Goal: Task Accomplishment & Management: Use online tool/utility

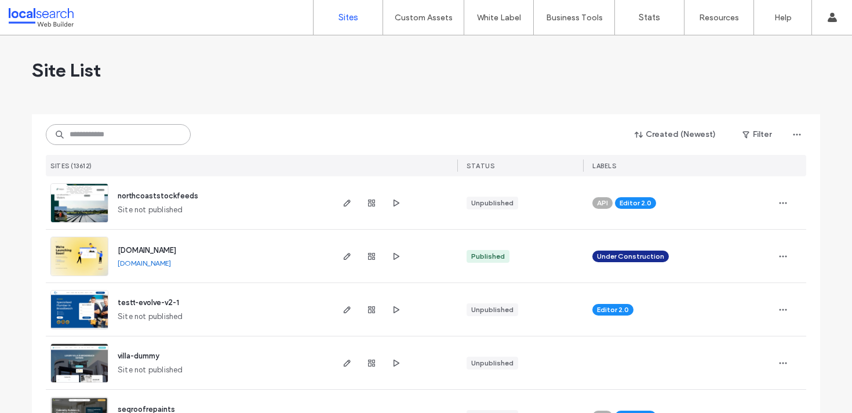
click at [97, 137] on input at bounding box center [118, 134] width 145 height 21
type input "*"
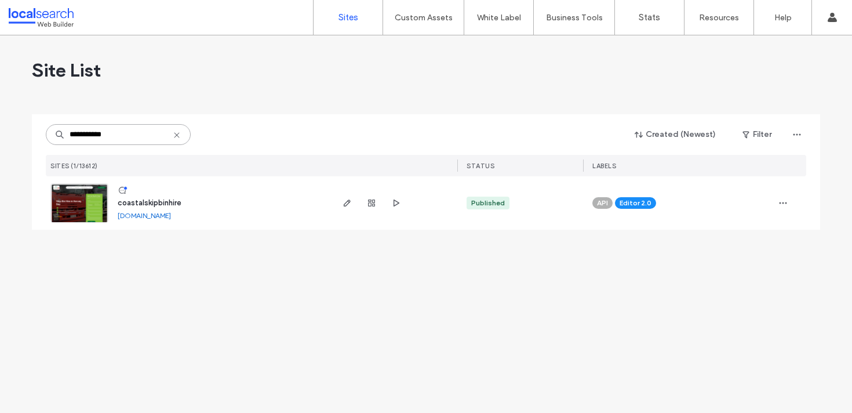
type input "**********"
click at [83, 212] on img at bounding box center [79, 223] width 57 height 79
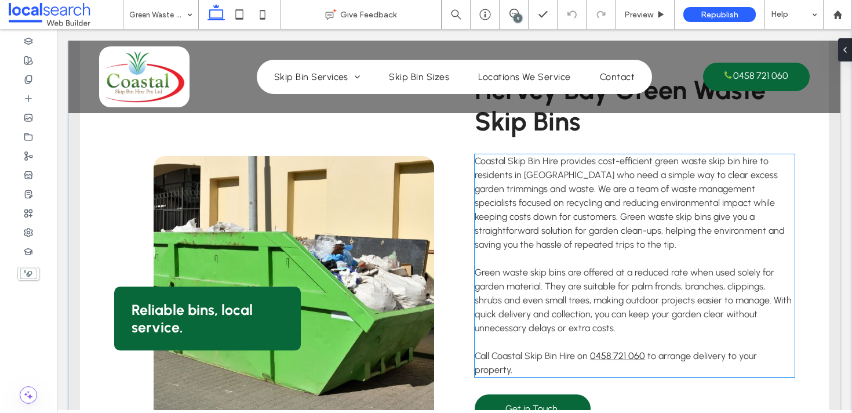
scroll to position [681, 0]
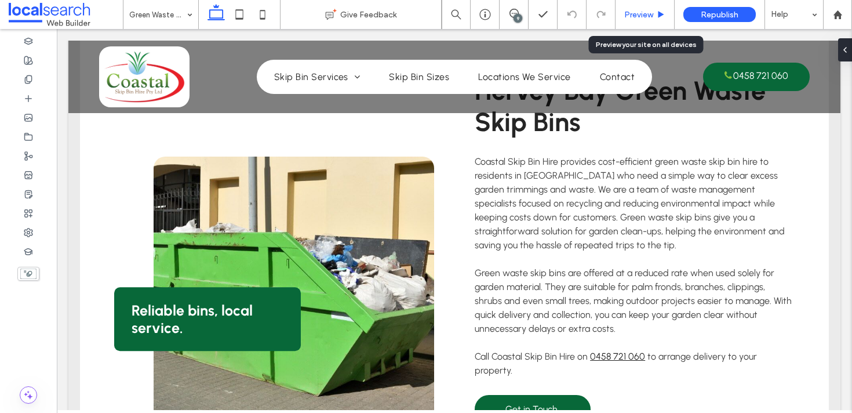
click at [647, 16] on span "Preview" at bounding box center [638, 15] width 29 height 10
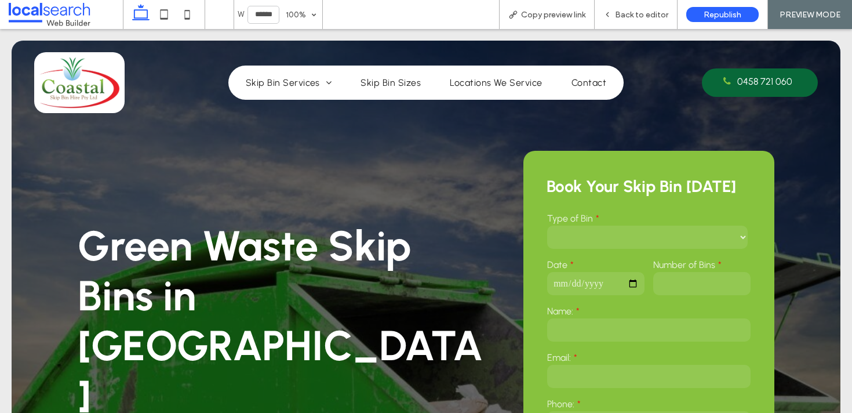
click at [205, 184] on div "Green Waste Skip Bins in Hervey Bay 4.3 6 reviews" at bounding box center [287, 357] width 418 height 424
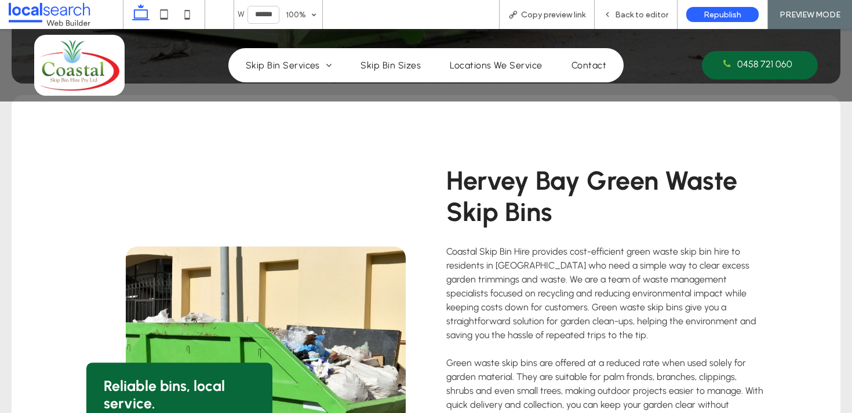
scroll to position [676, 0]
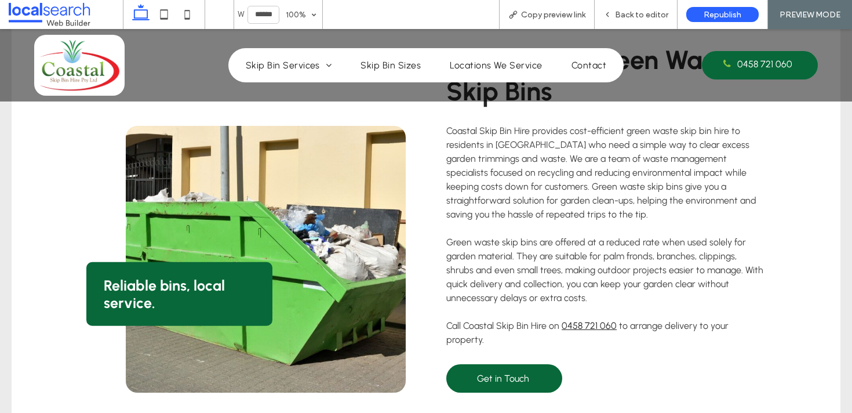
click at [320, 242] on link at bounding box center [266, 259] width 280 height 267
click at [629, 19] on span "Back to editor" at bounding box center [641, 15] width 53 height 10
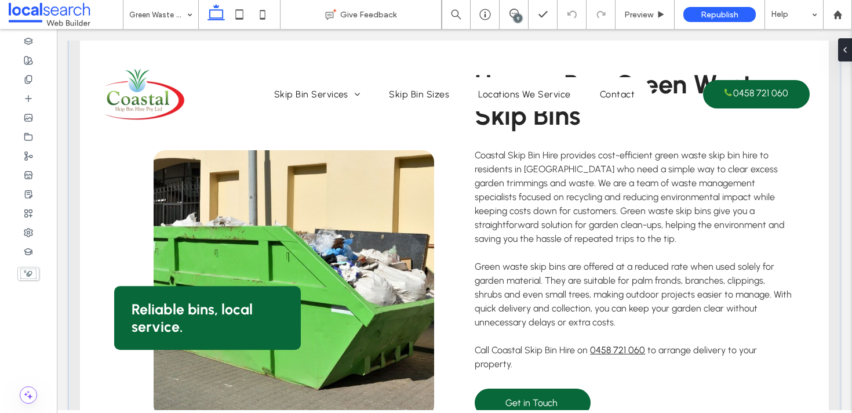
scroll to position [712, 0]
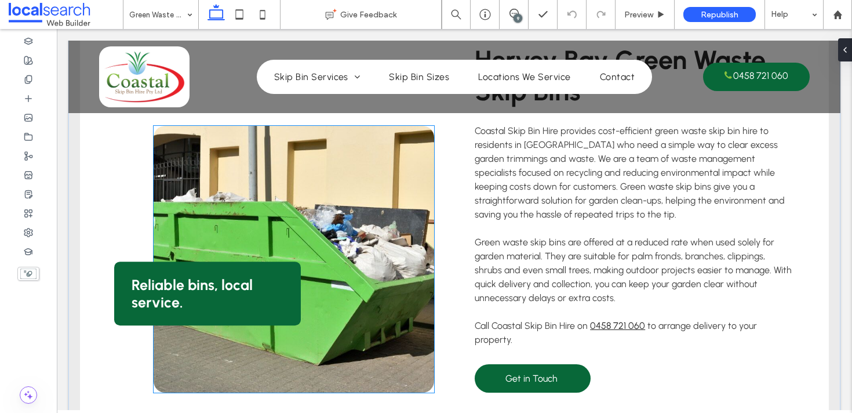
click at [337, 213] on link at bounding box center [294, 259] width 280 height 267
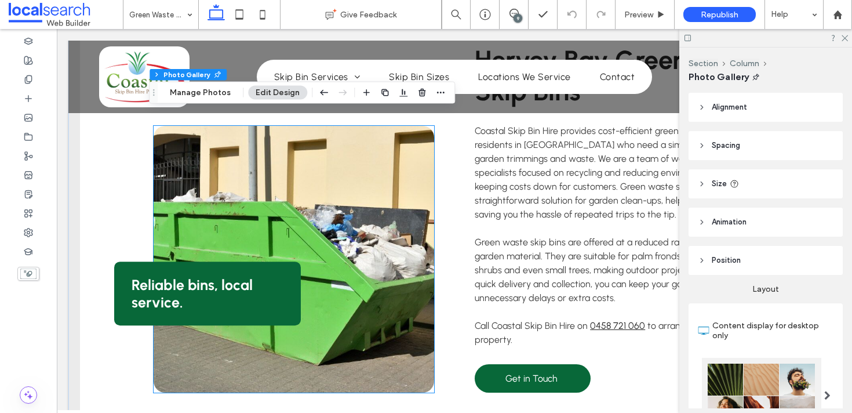
click at [337, 213] on link at bounding box center [294, 259] width 280 height 267
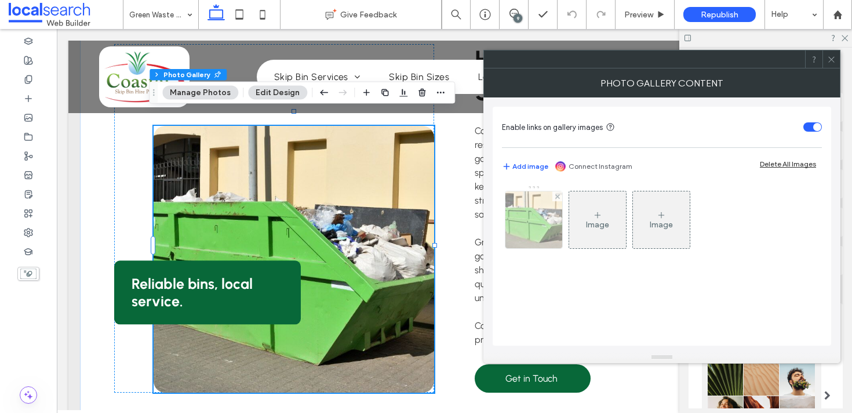
click at [557, 229] on img at bounding box center [534, 219] width 86 height 57
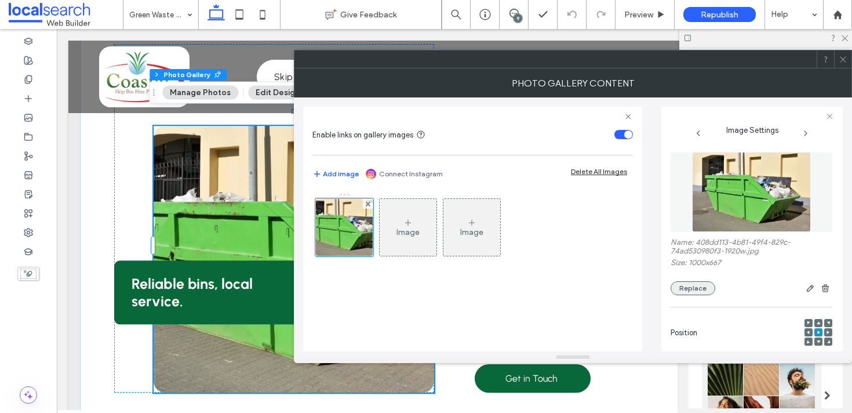
click at [703, 289] on button "Replace" at bounding box center [692, 288] width 45 height 14
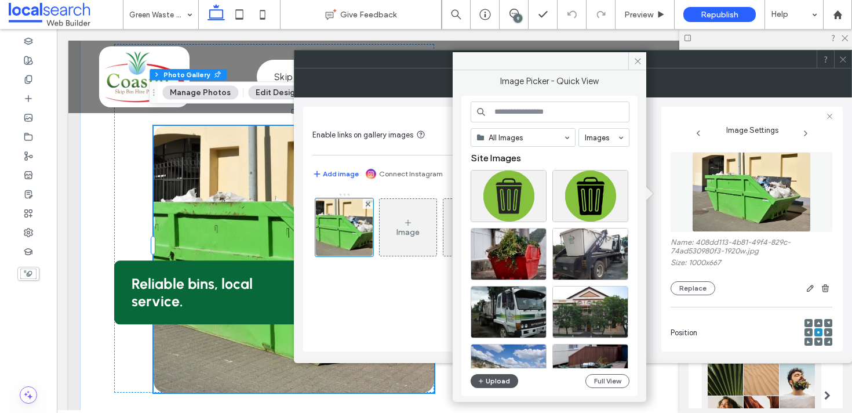
click at [503, 387] on button "Upload" at bounding box center [495, 381] width 48 height 14
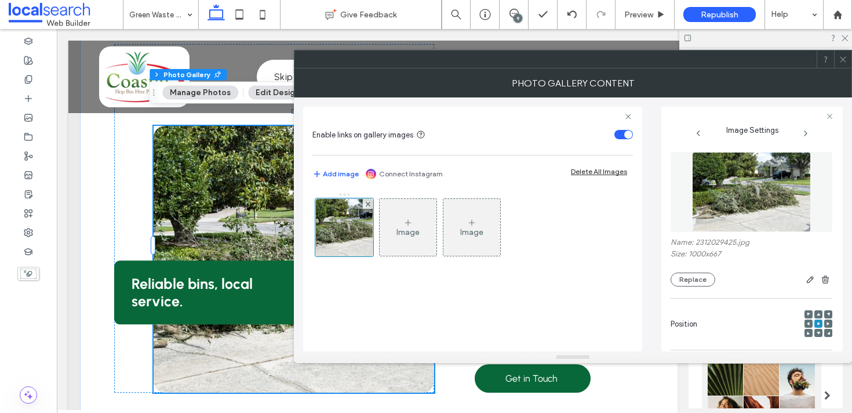
click at [841, 62] on icon at bounding box center [843, 59] width 9 height 9
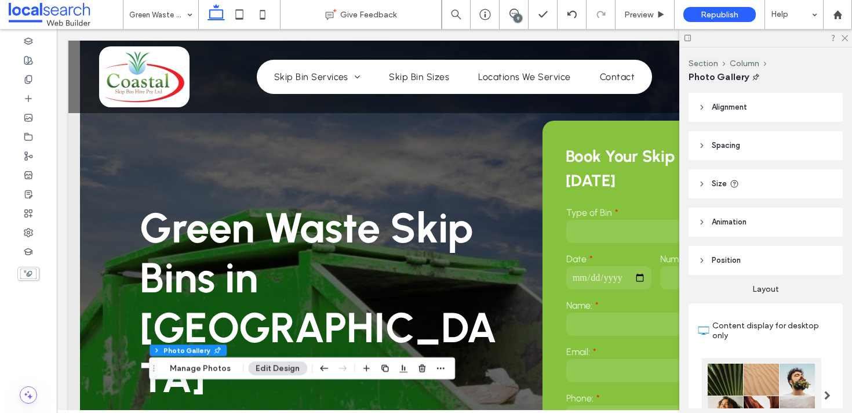
scroll to position [2, 0]
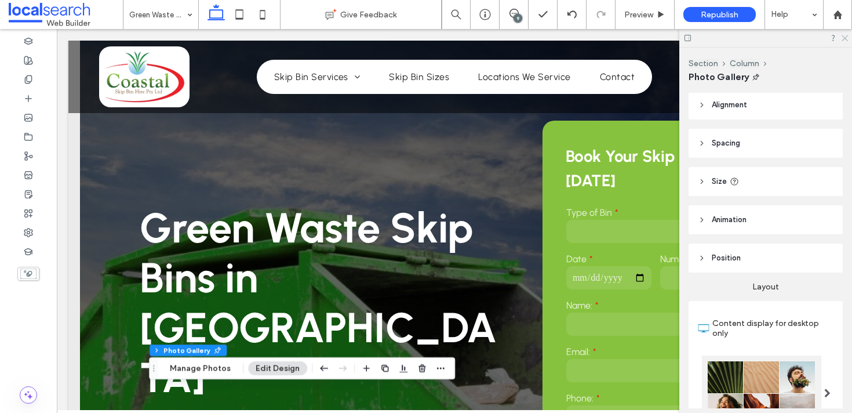
click at [844, 36] on icon at bounding box center [844, 38] width 8 height 8
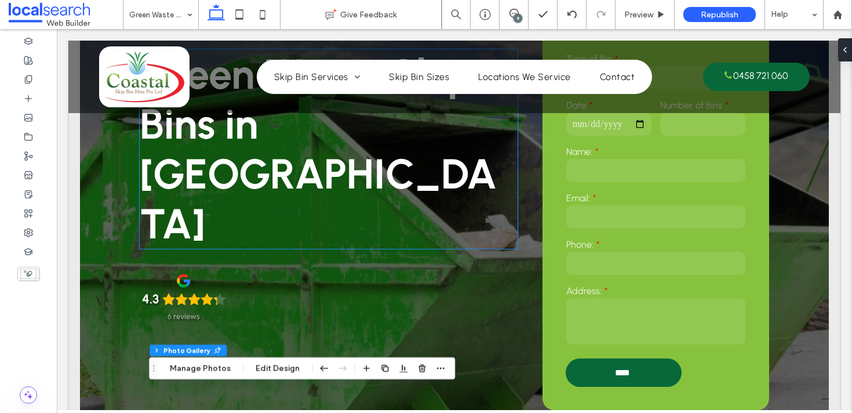
scroll to position [203, 0]
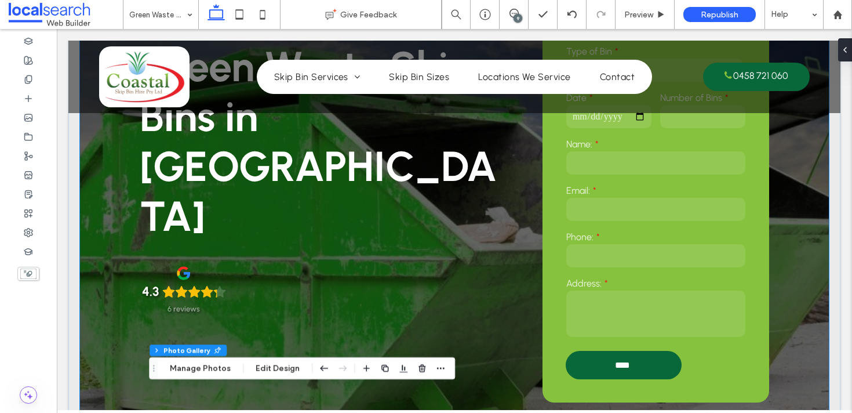
click at [113, 330] on div "**********" at bounding box center [454, 160] width 749 height 622
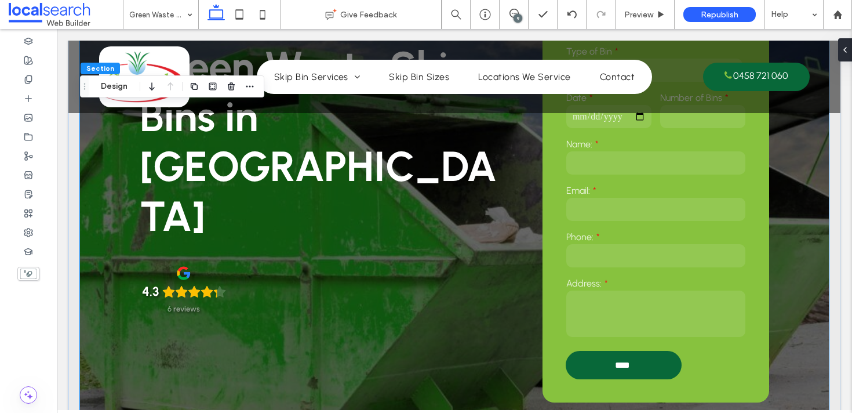
click at [113, 330] on div "**********" at bounding box center [454, 160] width 749 height 622
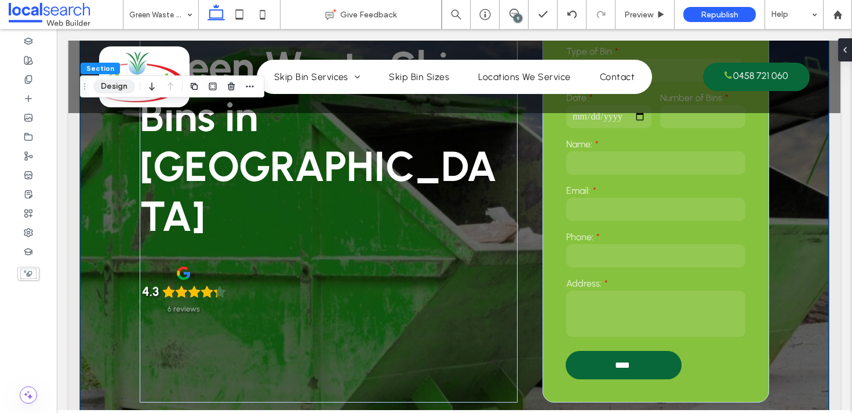
click at [127, 89] on button "Design" at bounding box center [114, 86] width 42 height 14
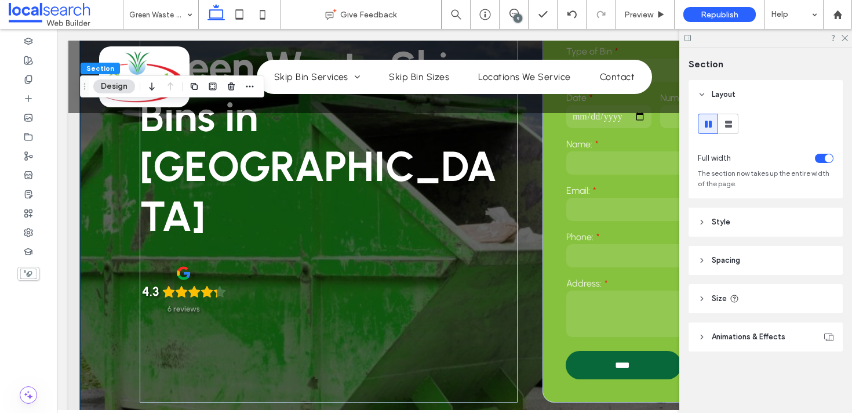
click at [717, 300] on span "Size" at bounding box center [719, 299] width 15 height 12
drag, startPoint x: 705, startPoint y: 217, endPoint x: 760, endPoint y: 249, distance: 64.1
click at [705, 217] on header "Style" at bounding box center [765, 221] width 154 height 29
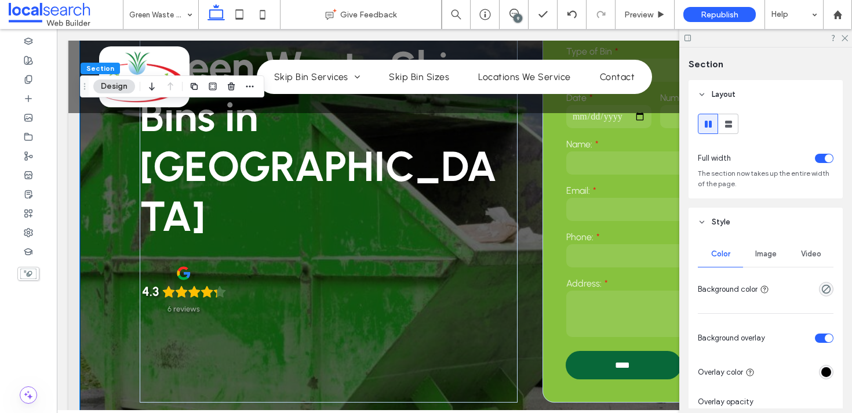
click at [758, 250] on span "Image" at bounding box center [765, 253] width 21 height 9
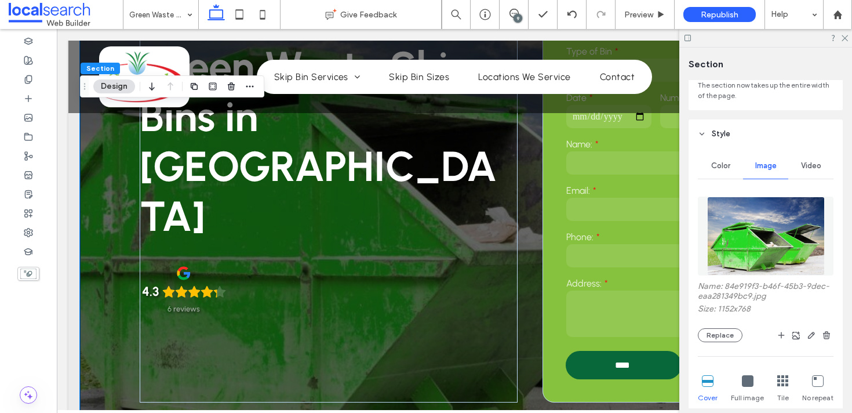
scroll to position [159, 0]
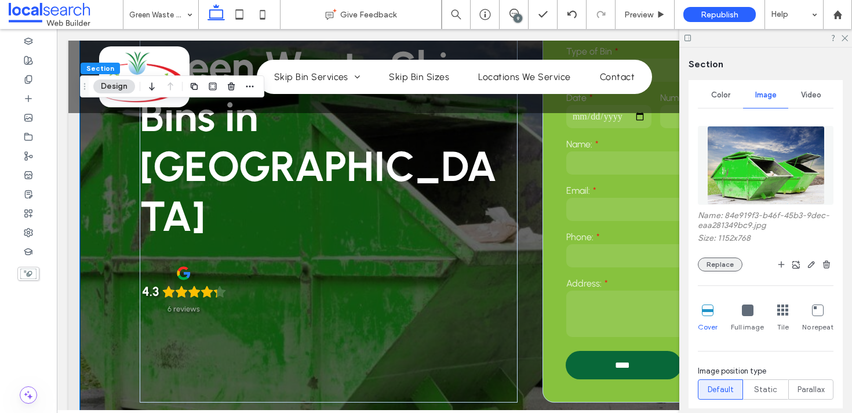
click at [724, 265] on button "Replace" at bounding box center [720, 264] width 45 height 14
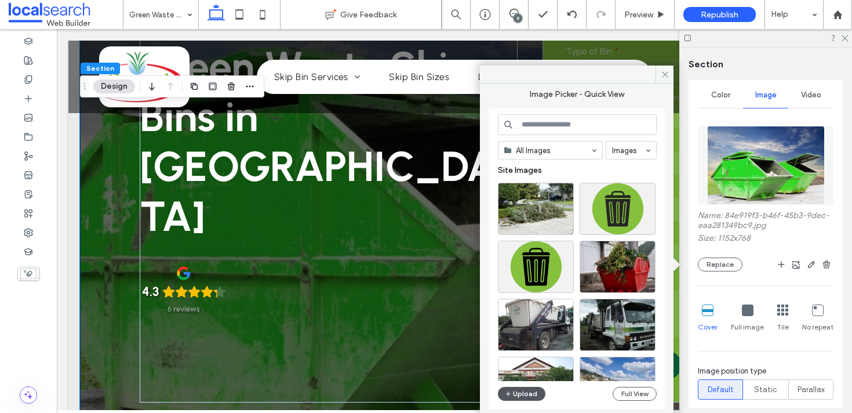
click at [538, 392] on button "Upload" at bounding box center [522, 394] width 48 height 14
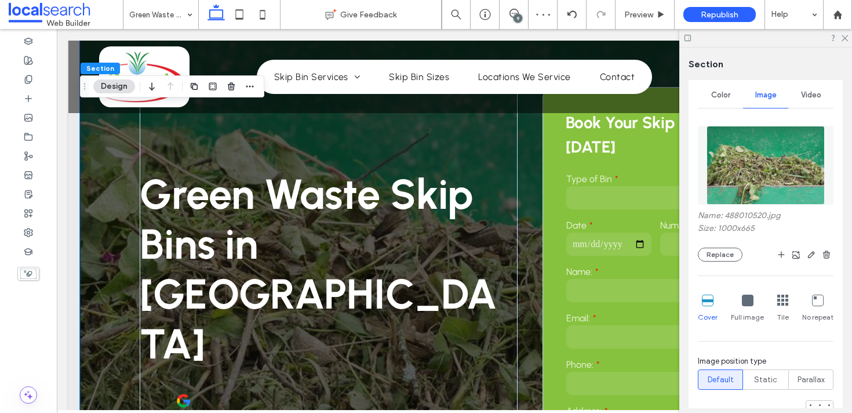
scroll to position [50, 0]
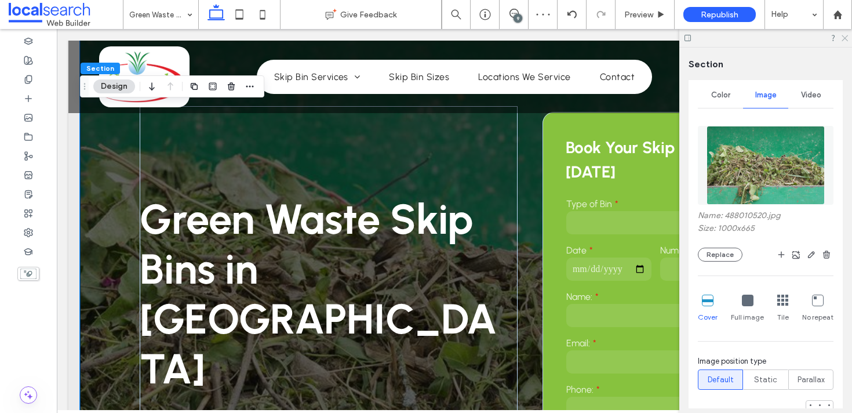
click at [845, 36] on icon at bounding box center [844, 38] width 8 height 8
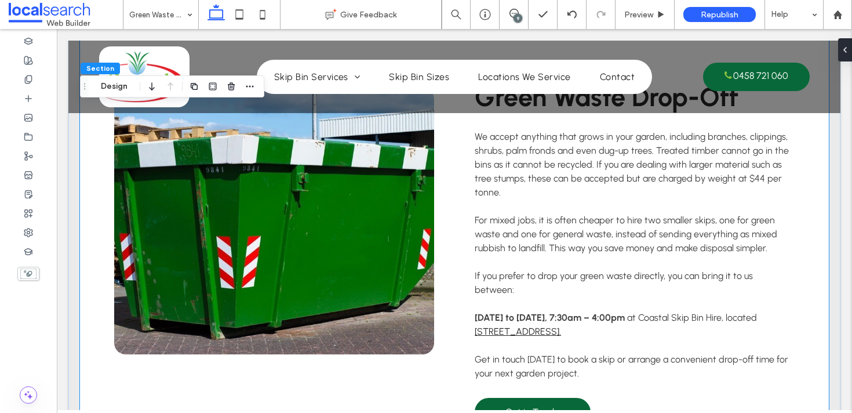
scroll to position [1104, 0]
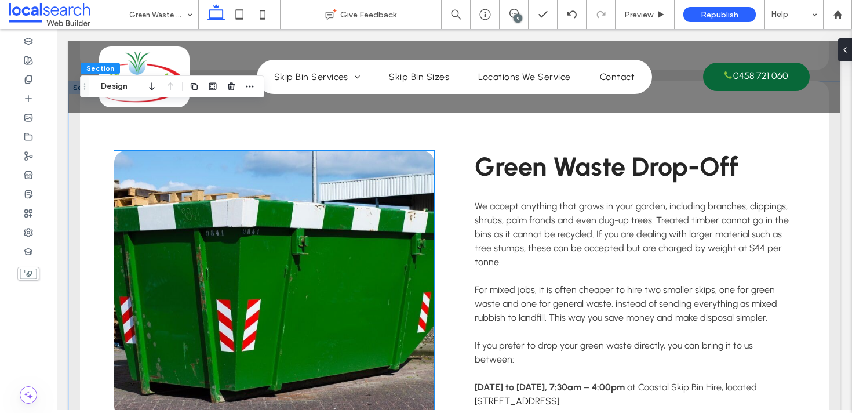
click at [330, 292] on link at bounding box center [274, 284] width 320 height 267
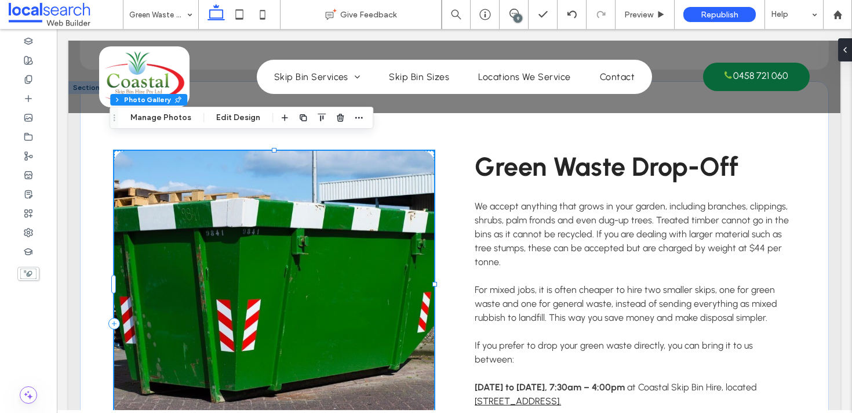
click at [330, 292] on link at bounding box center [274, 284] width 320 height 267
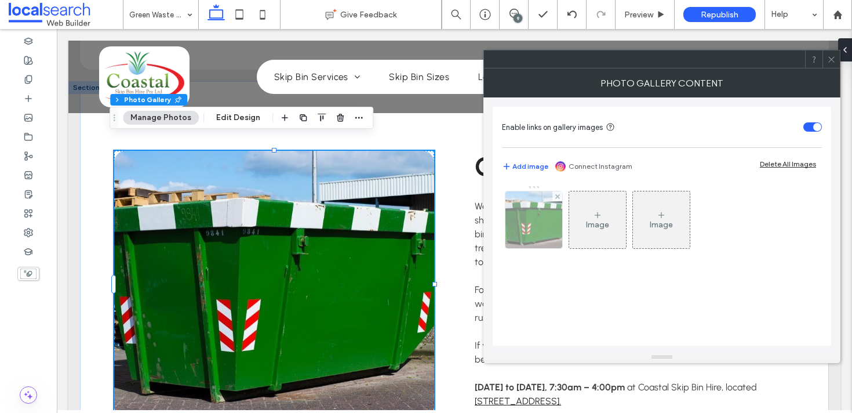
click at [535, 236] on div at bounding box center [533, 219] width 57 height 57
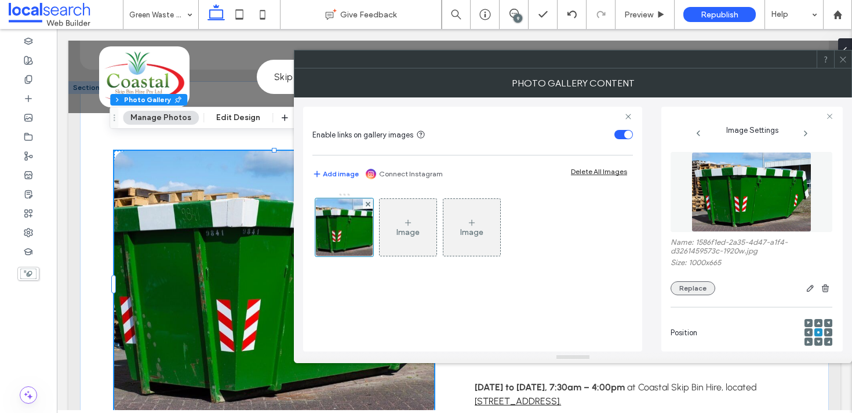
click at [694, 287] on button "Replace" at bounding box center [692, 288] width 45 height 14
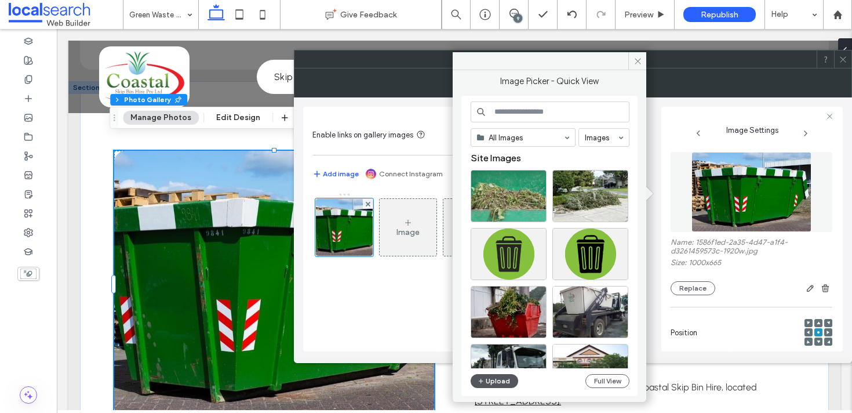
click at [495, 376] on button "Upload" at bounding box center [495, 381] width 48 height 14
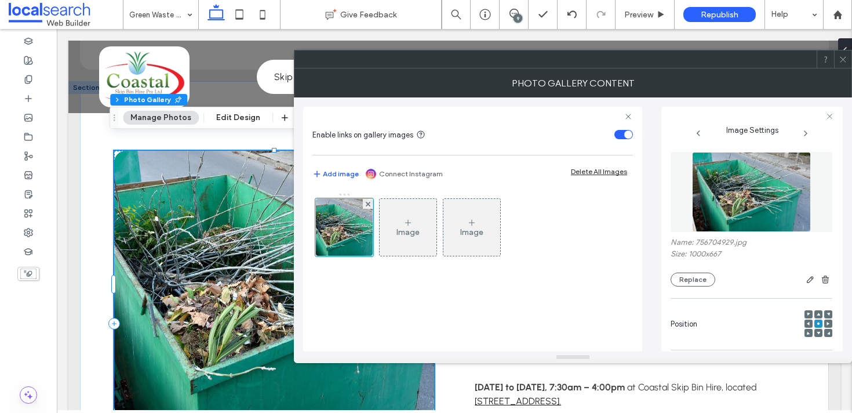
click at [844, 63] on icon at bounding box center [843, 59] width 9 height 9
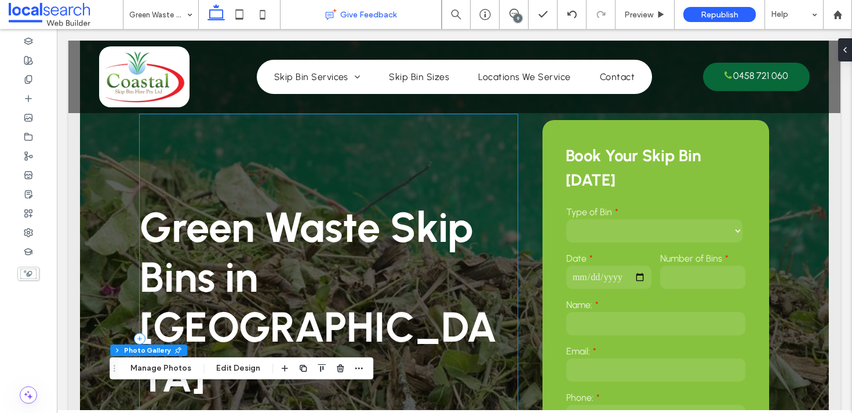
scroll to position [0, 0]
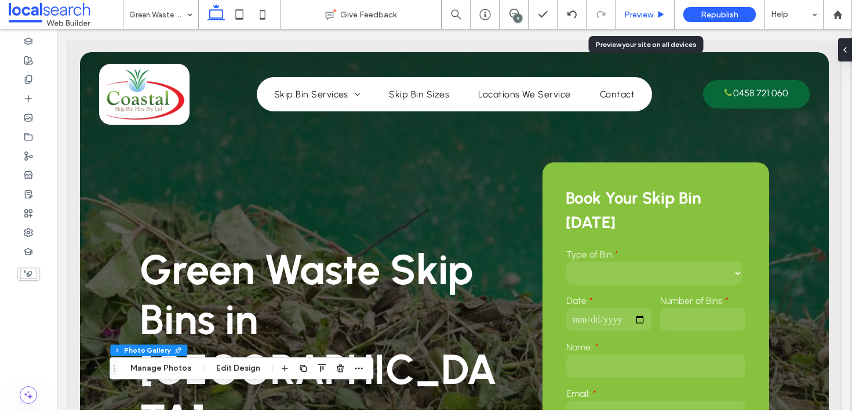
drag, startPoint x: 637, startPoint y: 8, endPoint x: 626, endPoint y: 13, distance: 12.2
click at [637, 8] on div "Preview" at bounding box center [644, 14] width 59 height 29
click at [651, 16] on span "Preview" at bounding box center [638, 15] width 29 height 10
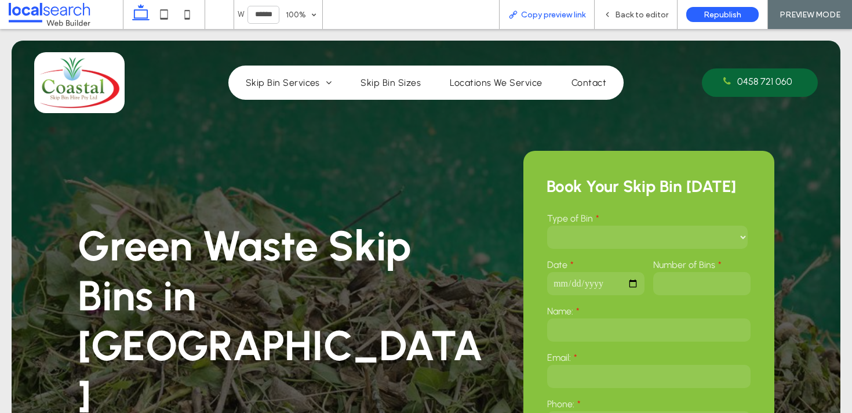
click at [538, 13] on span "Copy preview link" at bounding box center [553, 15] width 64 height 10
